Goal: Task Accomplishment & Management: Use online tool/utility

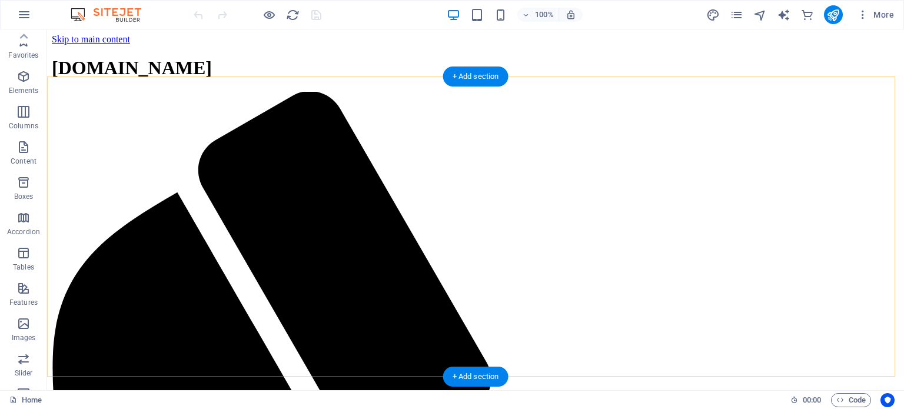
scroll to position [204, 0]
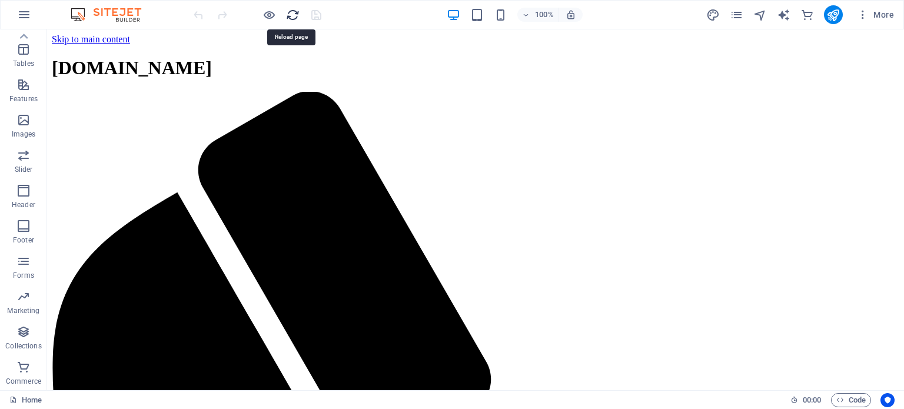
click at [287, 14] on icon "reload" at bounding box center [293, 15] width 14 height 14
click at [294, 14] on icon "reload" at bounding box center [293, 15] width 14 height 14
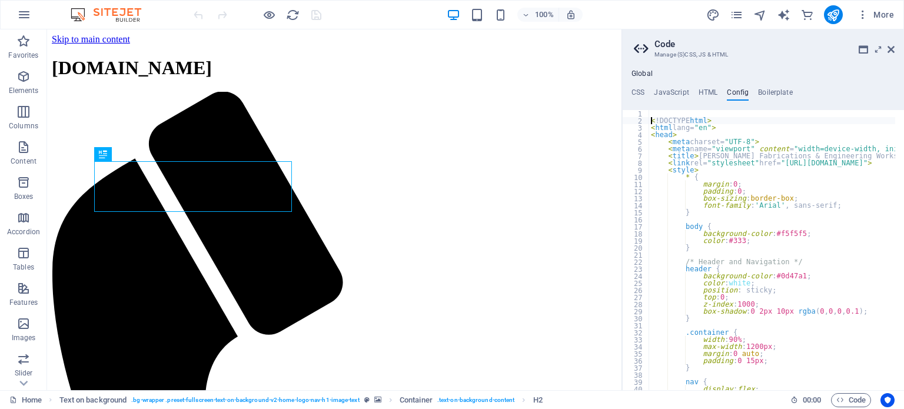
type textarea "<!DOCTYPE html>"
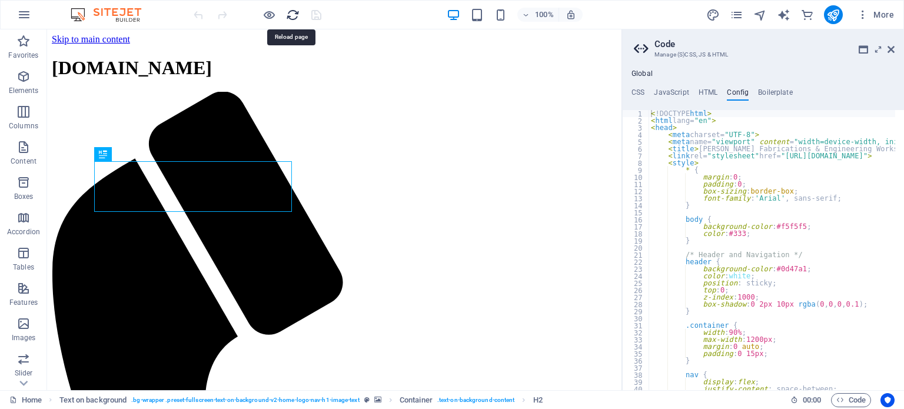
click at [295, 13] on icon "reload" at bounding box center [293, 15] width 14 height 14
